Goal: Task Accomplishment & Management: Use online tool/utility

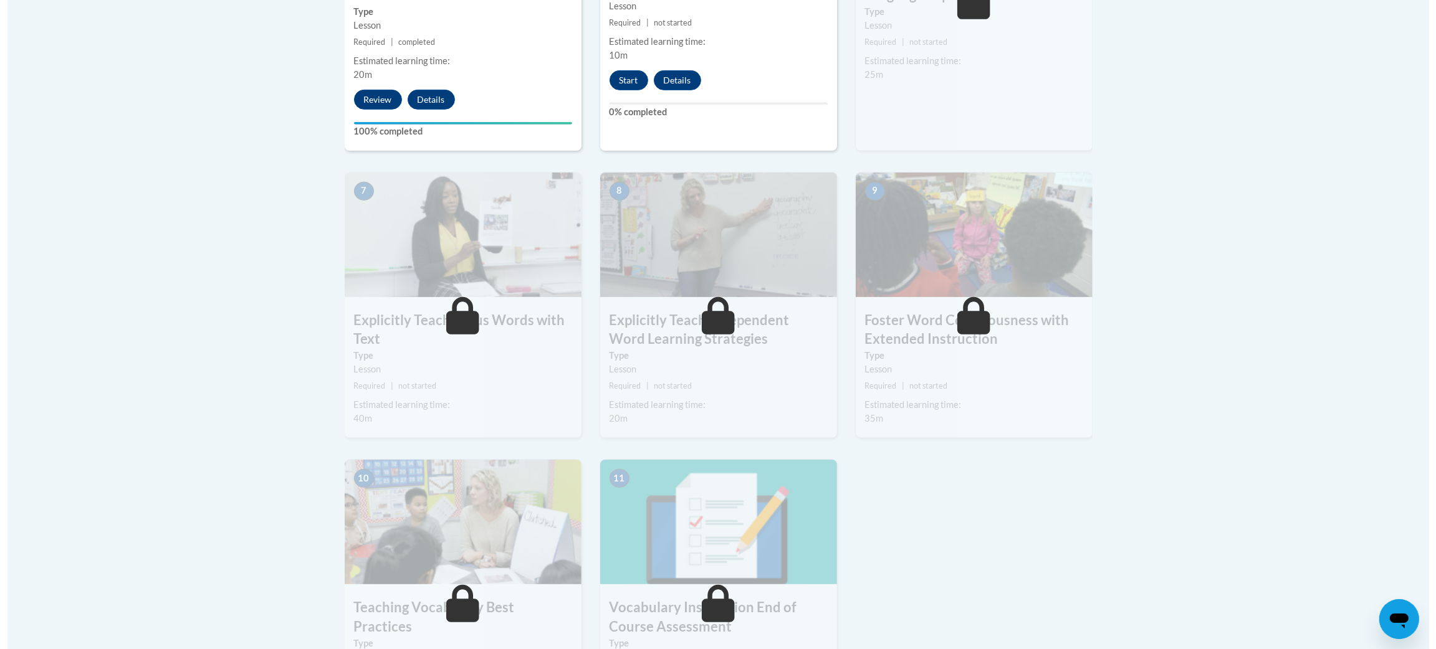
scroll to position [654, 0]
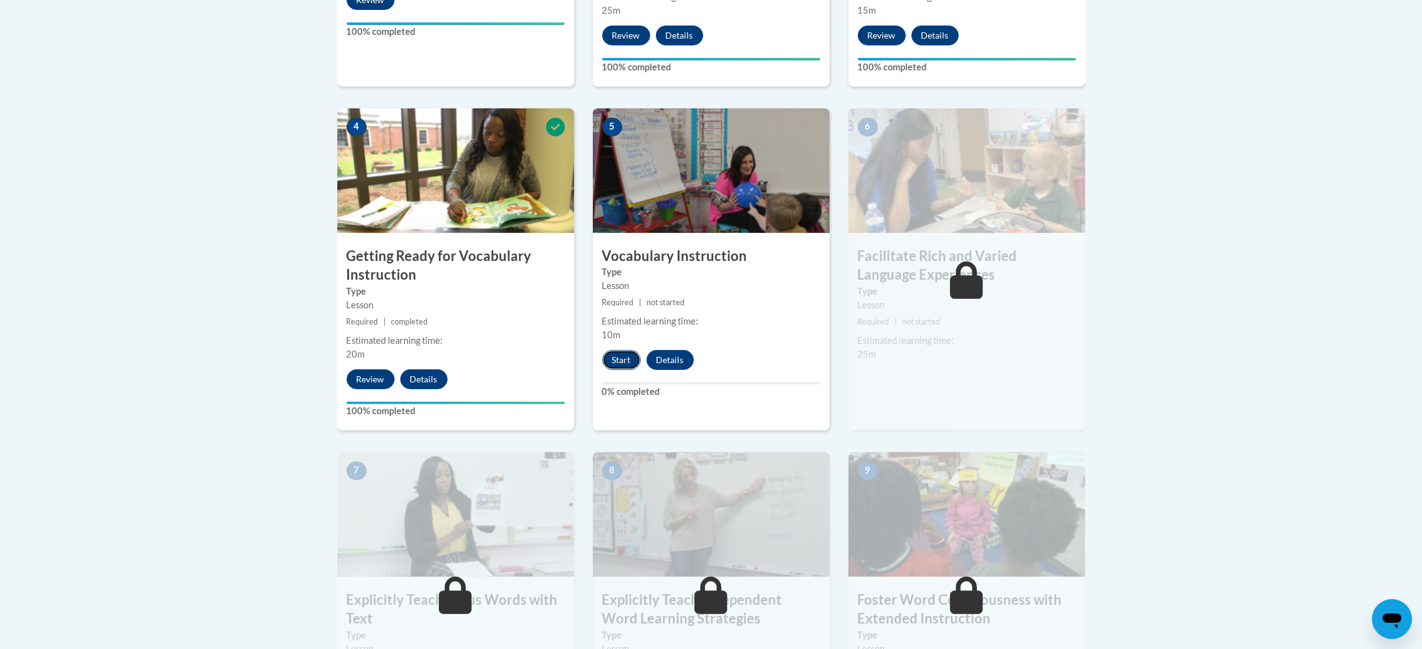
click at [621, 366] on button "Start" at bounding box center [621, 360] width 39 height 20
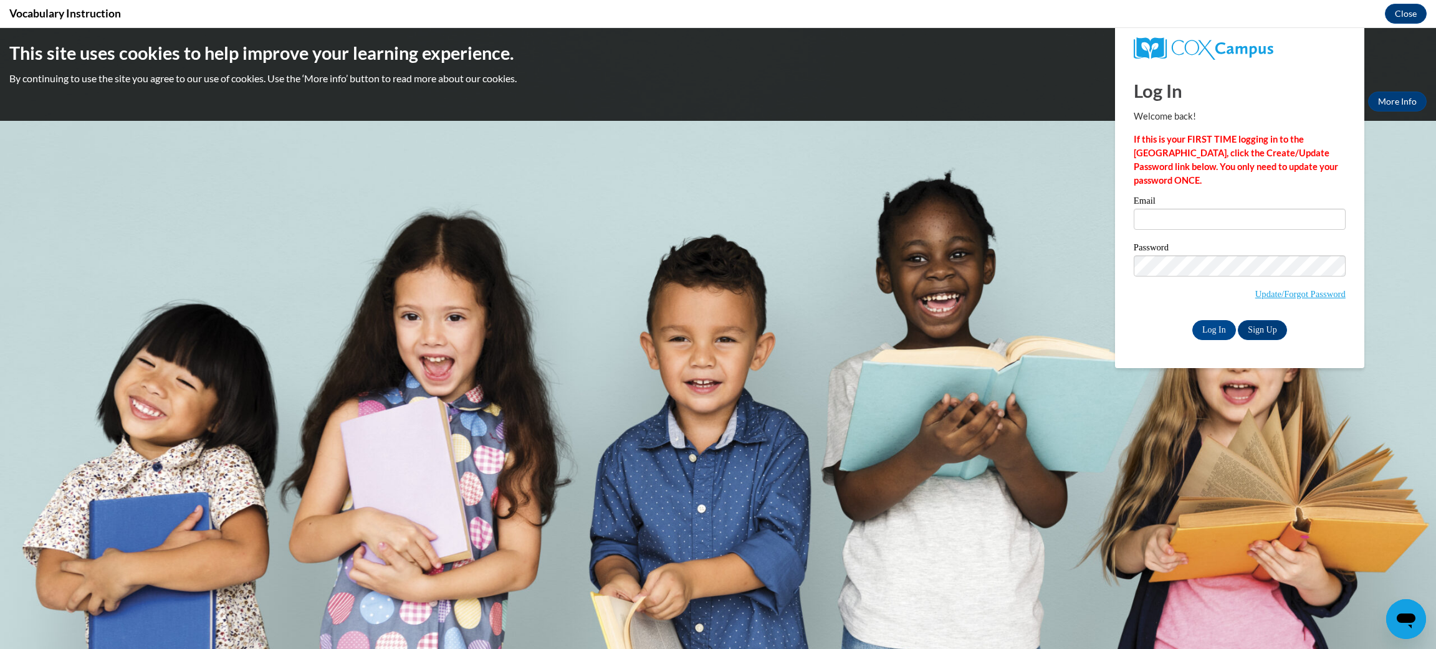
scroll to position [0, 0]
click at [1211, 216] on input "Email" at bounding box center [1240, 219] width 212 height 21
type input "vazank@sunprairieschools.org"
click at [1192, 320] on input "Log In" at bounding box center [1214, 330] width 44 height 20
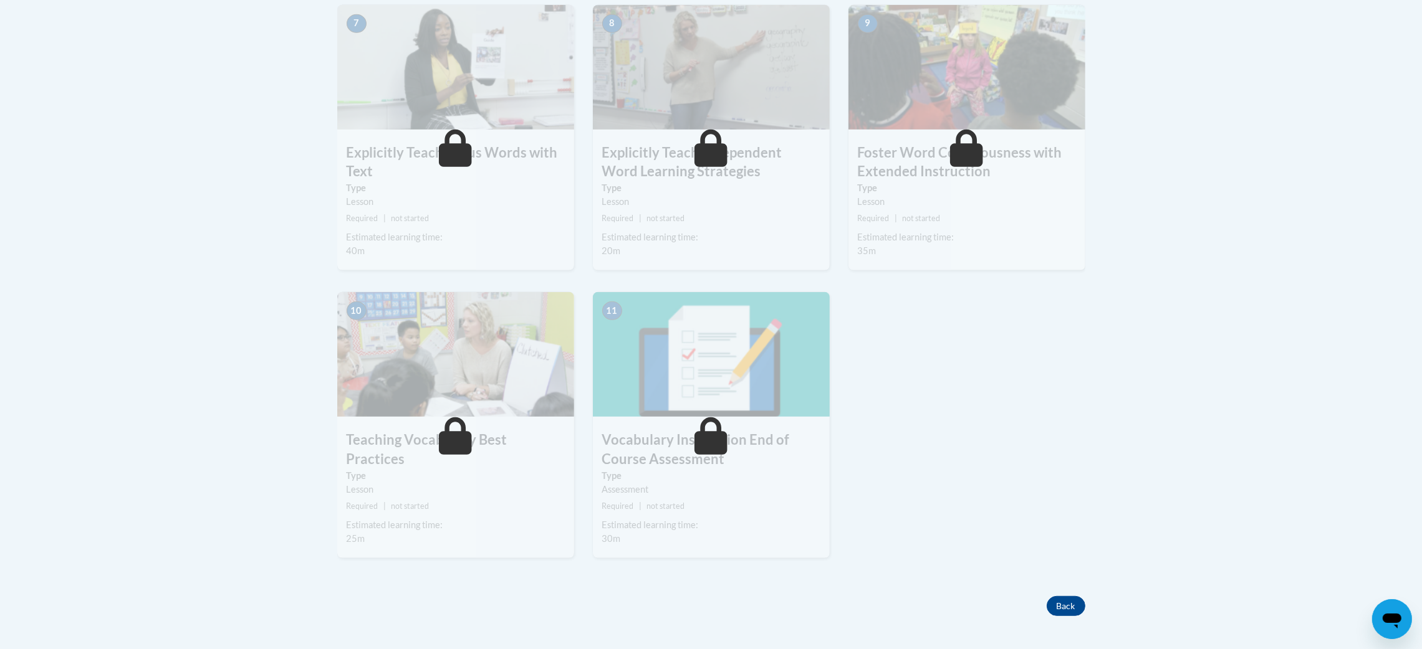
scroll to position [841, 0]
